Goal: Information Seeking & Learning: Learn about a topic

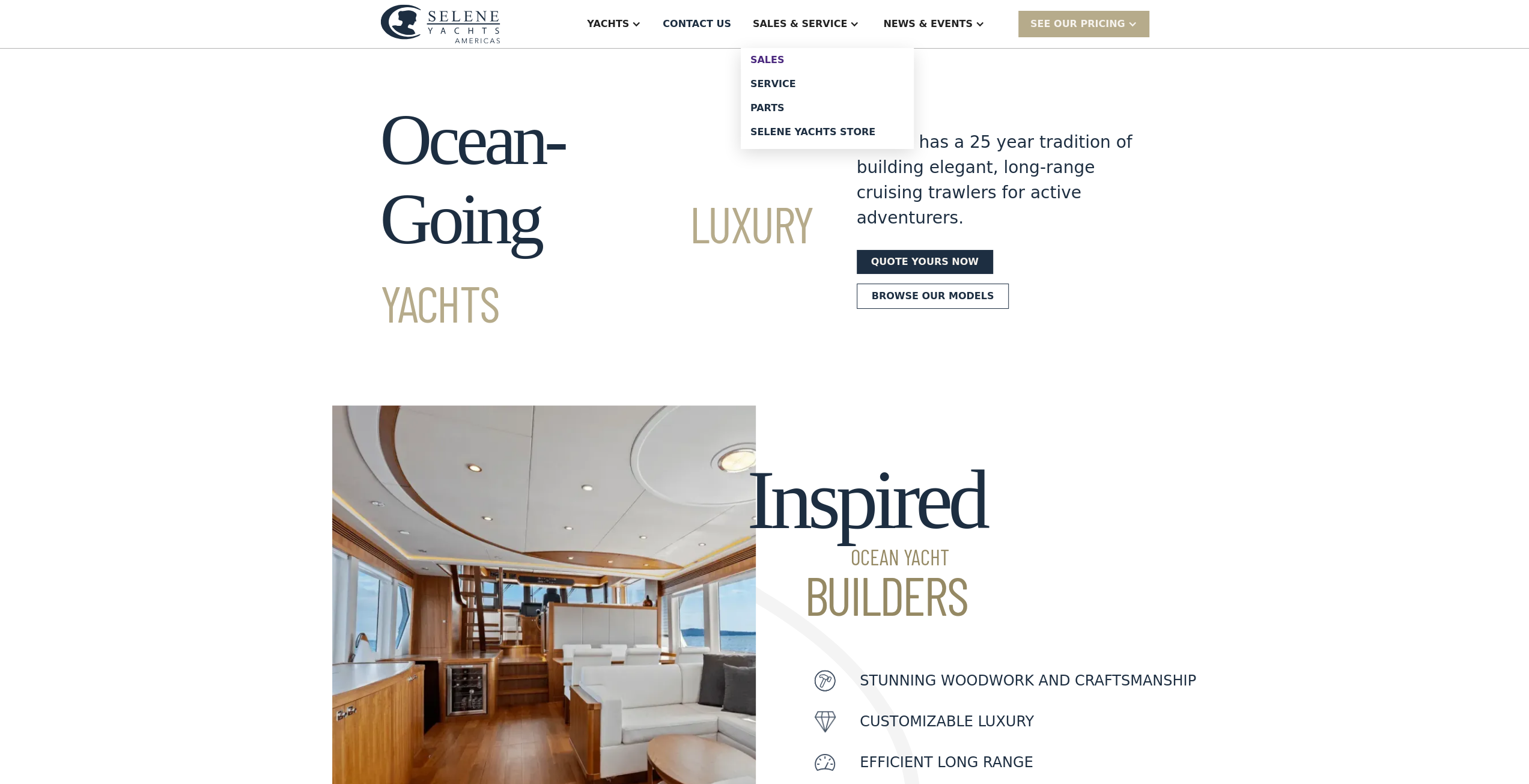
click at [824, 58] on div "Sales" at bounding box center [828, 59] width 154 height 10
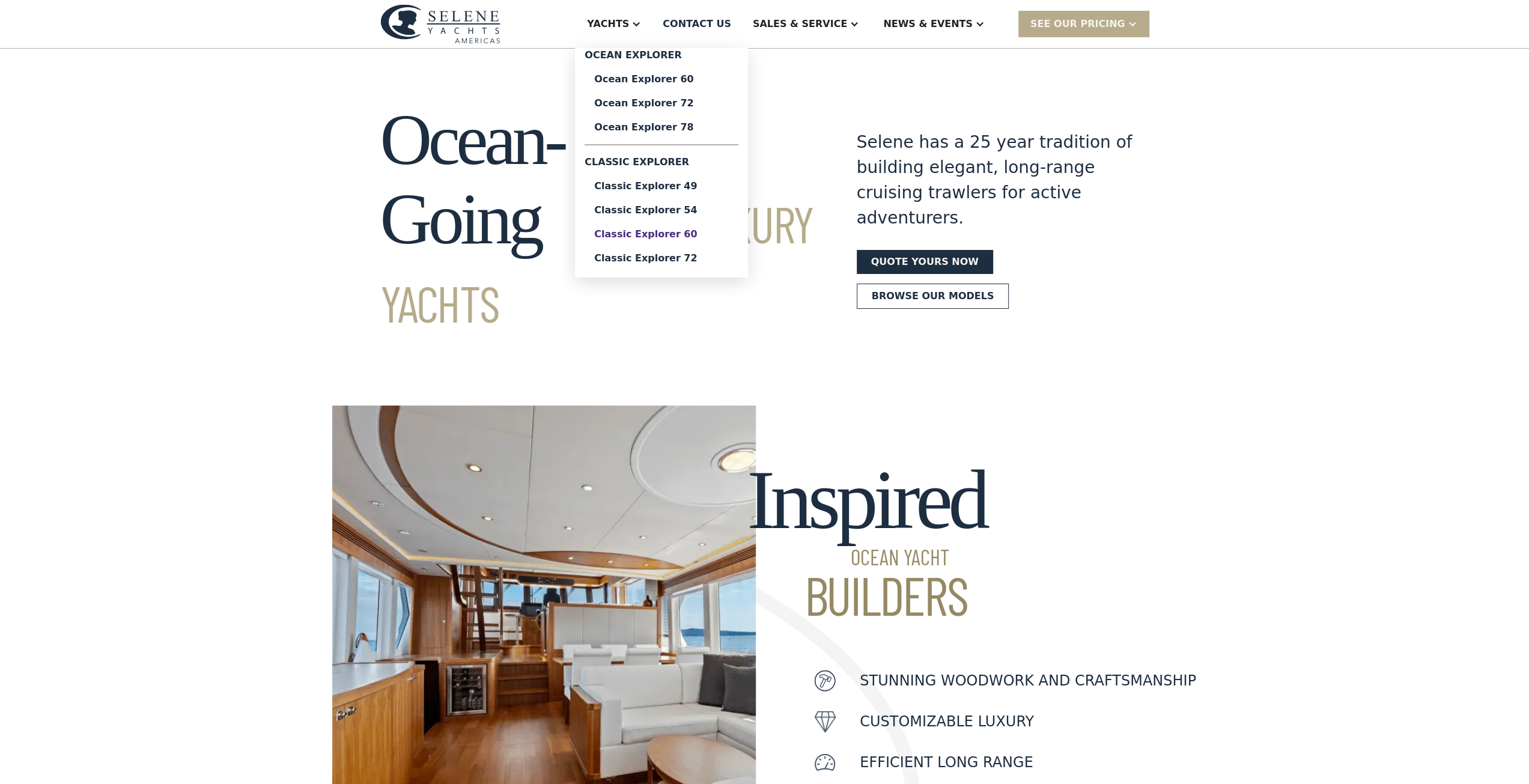
click at [716, 237] on div "Classic Explorer 60" at bounding box center [661, 234] width 135 height 10
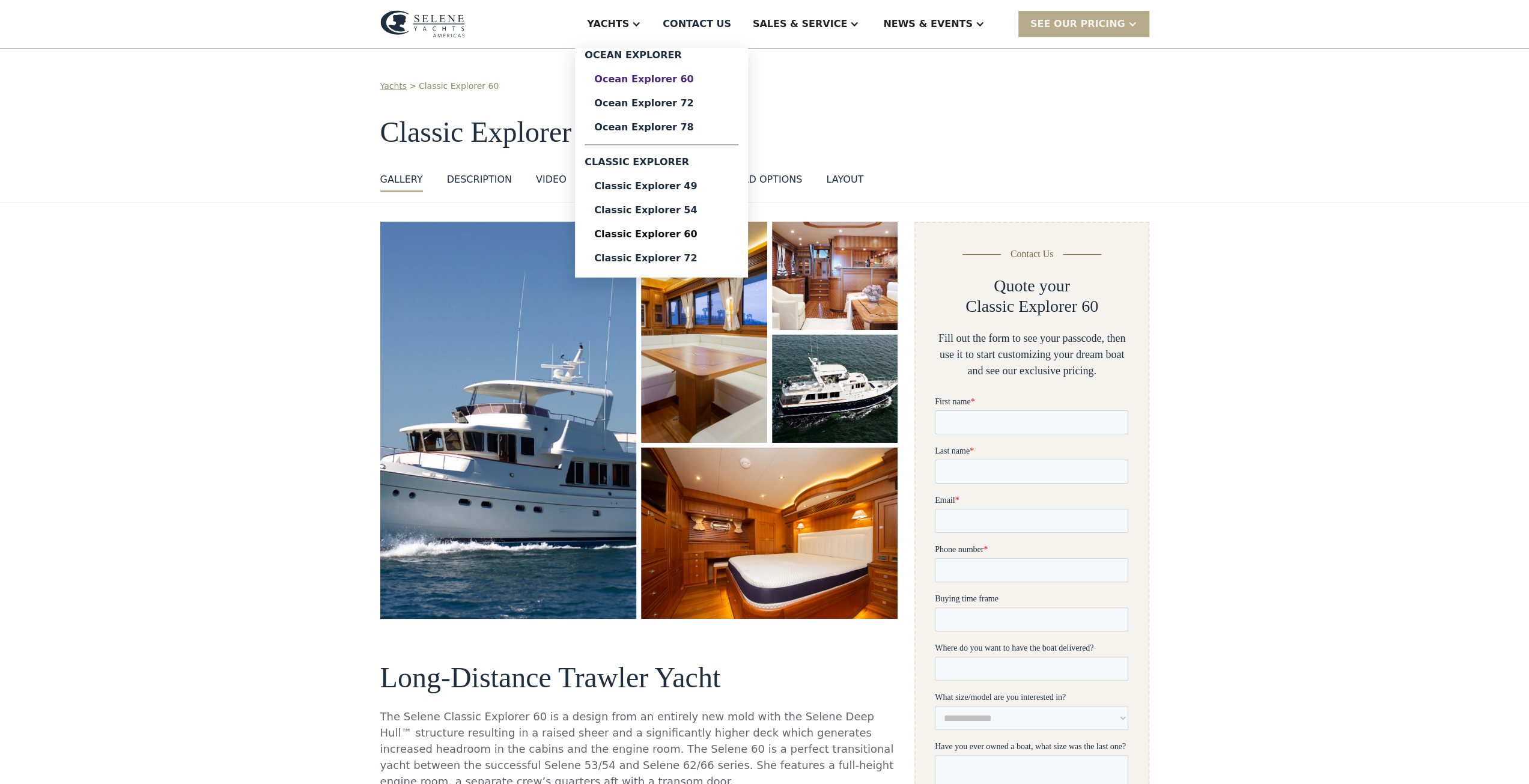
click at [685, 74] on div "Ocean Explorer 60" at bounding box center [661, 79] width 135 height 10
